Goal: Go to known website: Access a specific website the user already knows

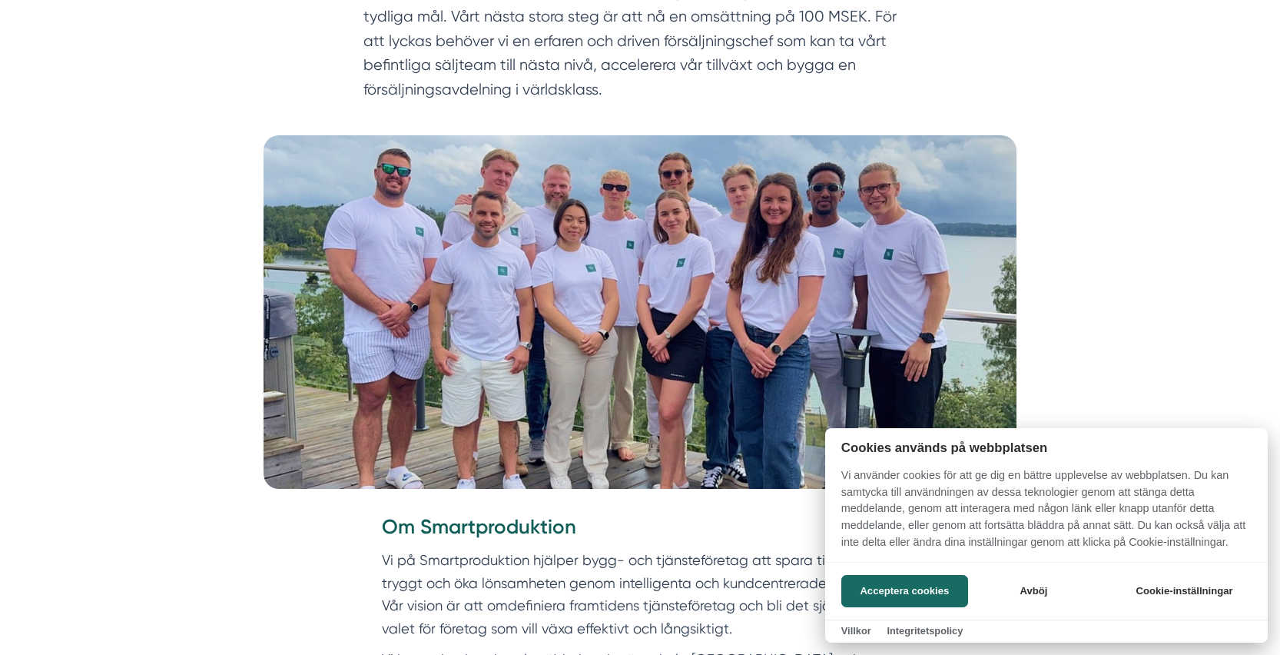
scroll to position [302, 0]
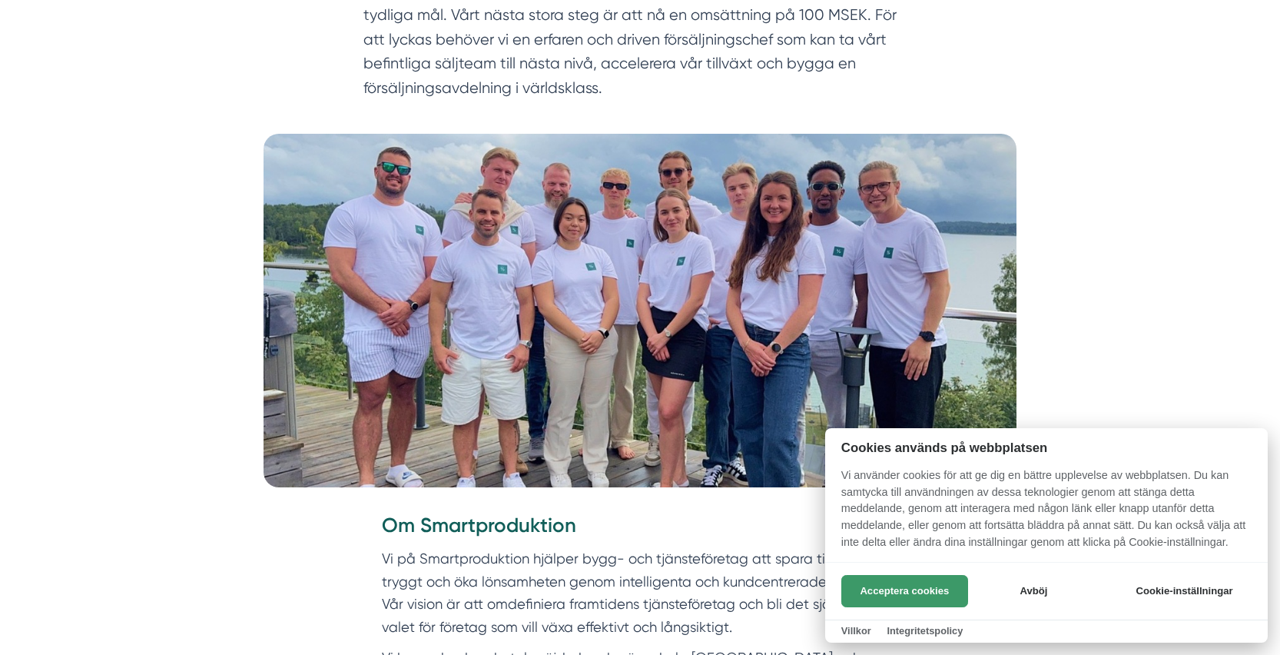
click at [921, 588] on button "Acceptera cookies" at bounding box center [904, 591] width 127 height 32
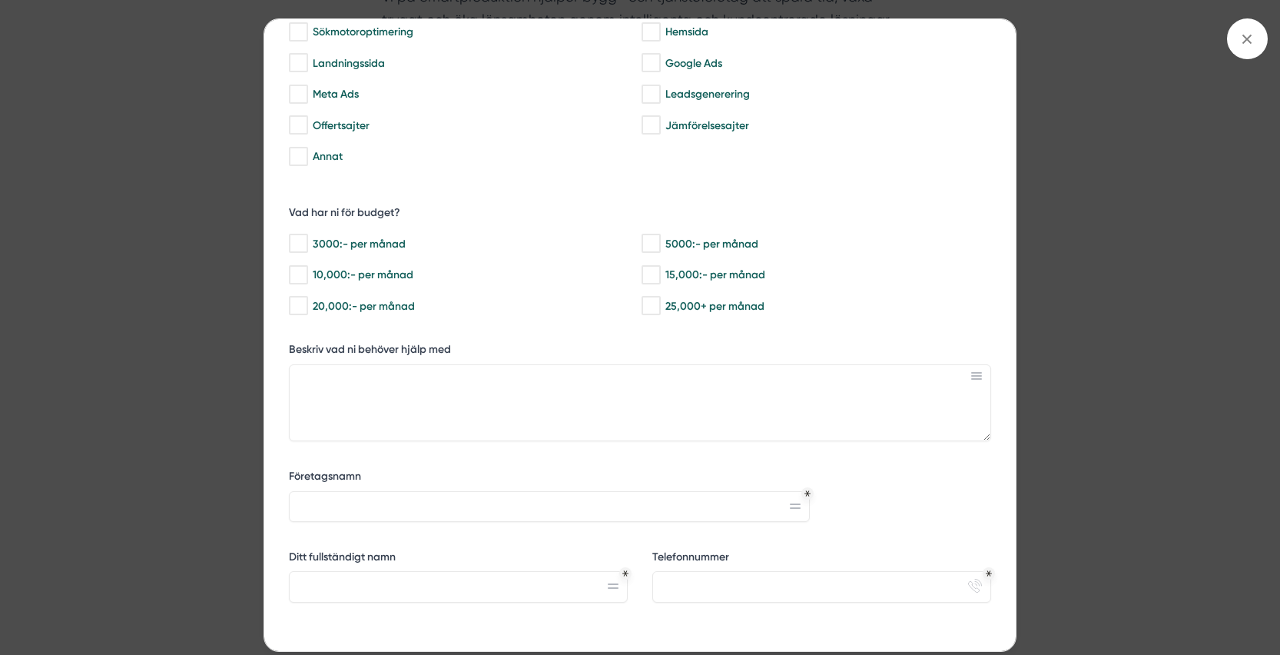
scroll to position [0, 0]
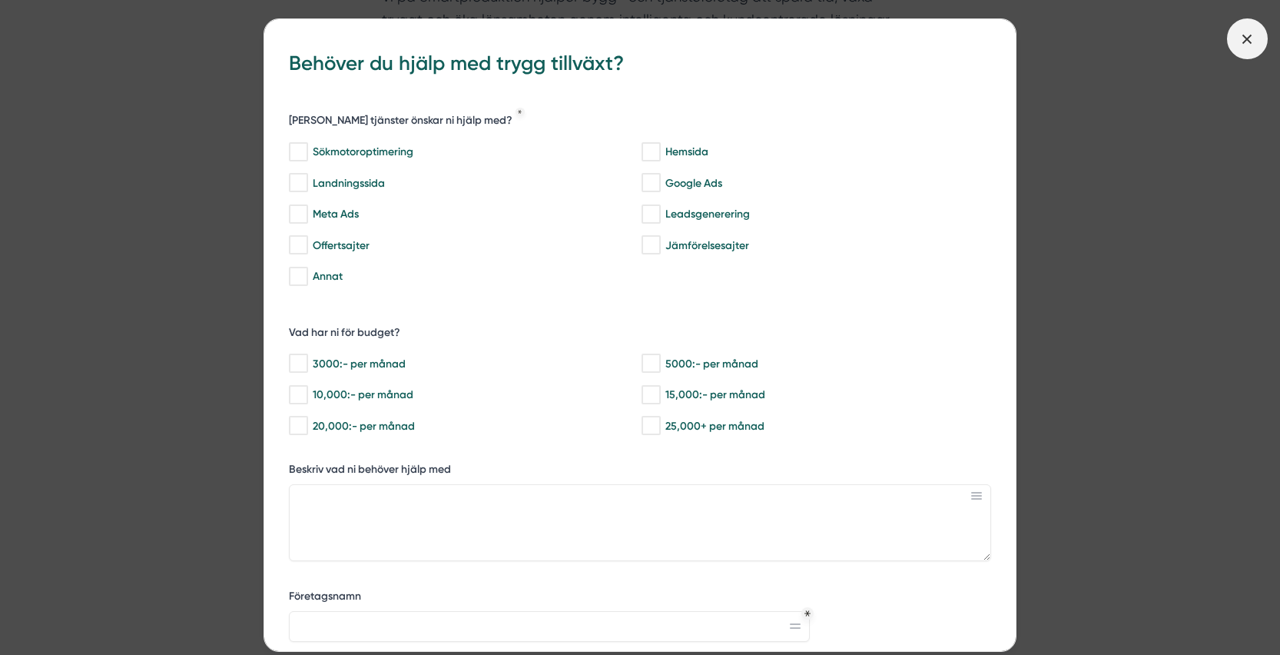
click at [1248, 34] on icon at bounding box center [1246, 39] width 17 height 17
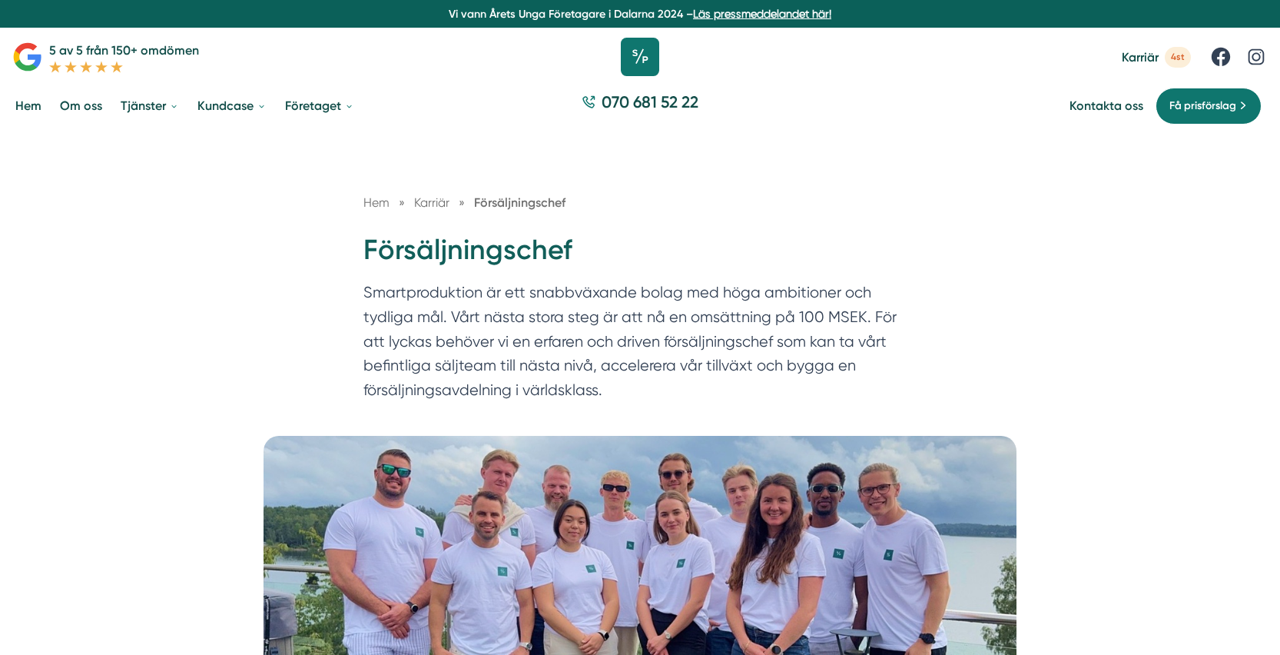
click at [642, 63] on icon at bounding box center [640, 57] width 38 height 38
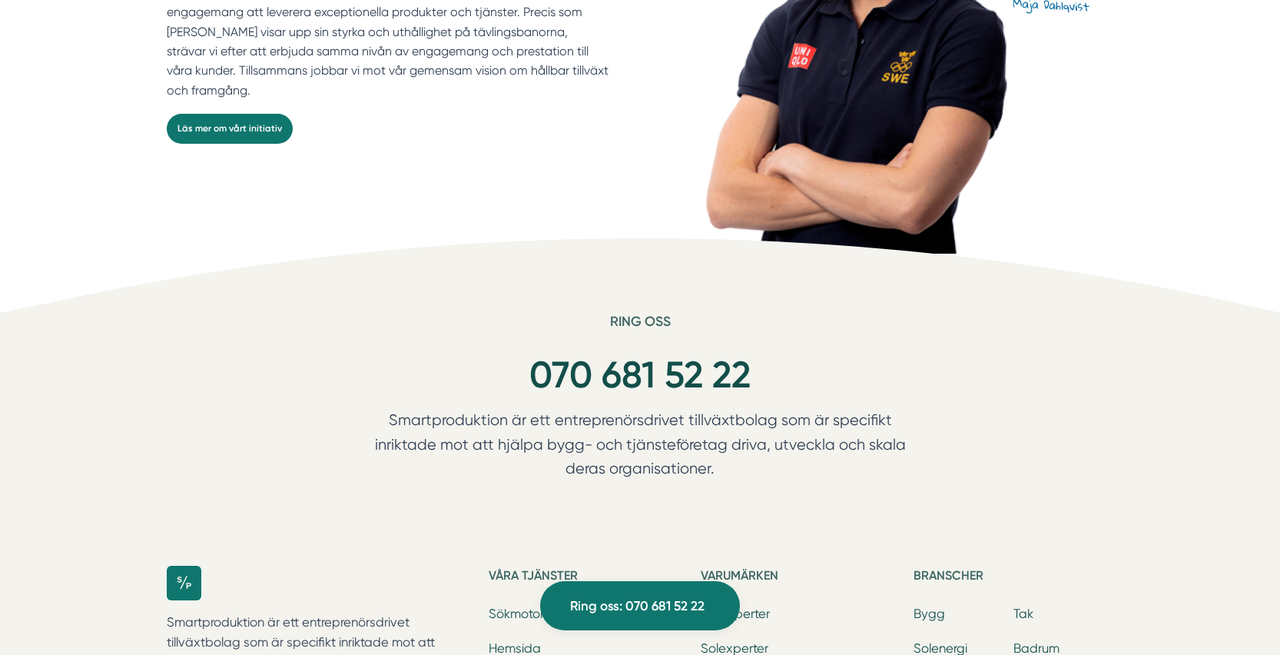
scroll to position [4407, 0]
